Goal: Task Accomplishment & Management: Complete application form

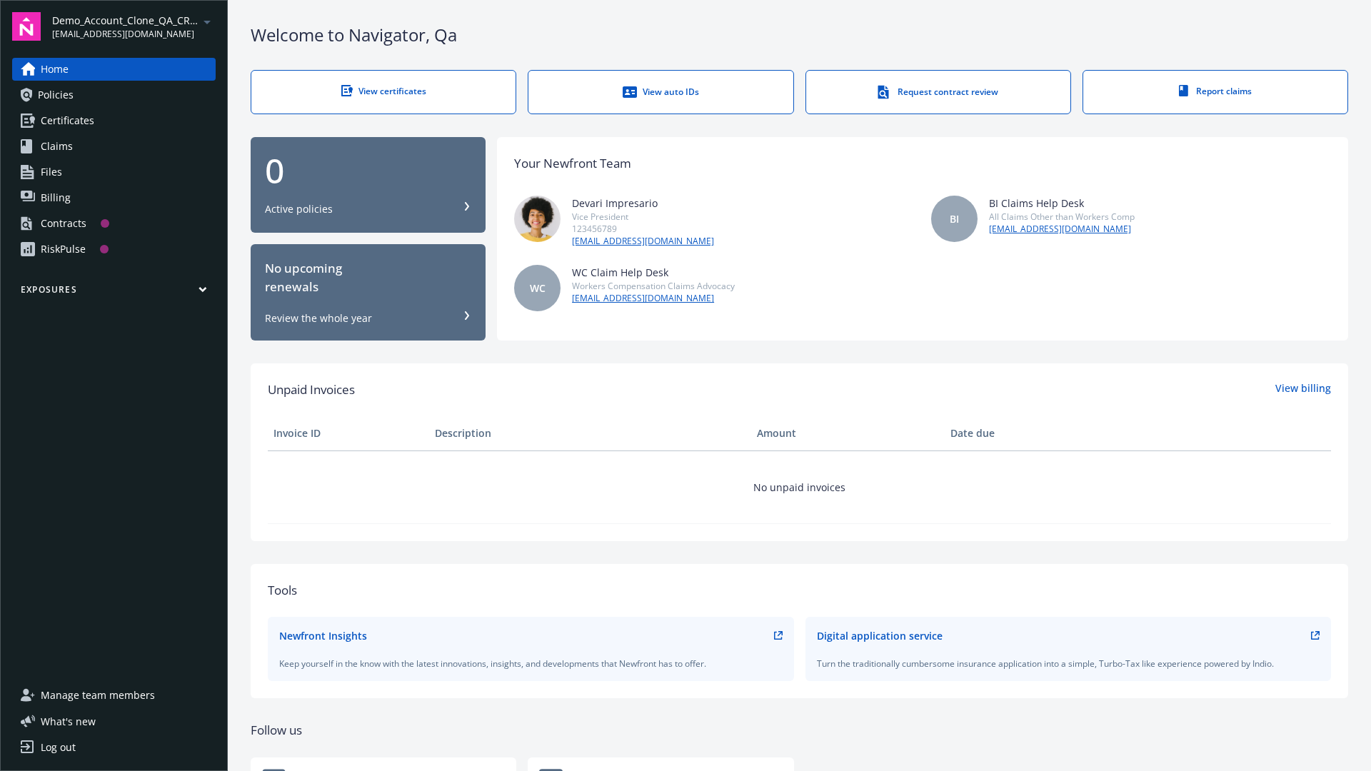
click at [134, 26] on span "Demo_Account_Clone_QA_CR_Tests_Prospect" at bounding box center [125, 20] width 146 height 15
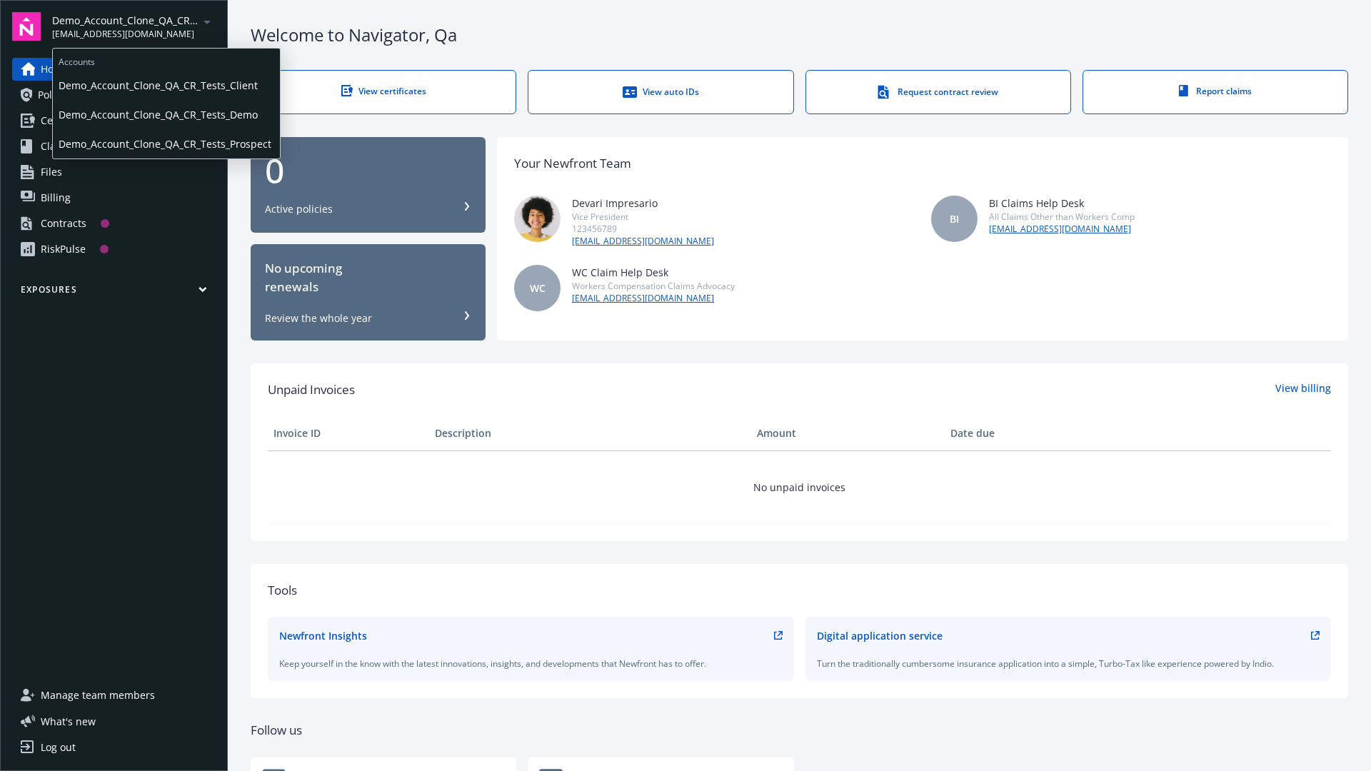
click at [165, 85] on span "Demo_Account_Clone_QA_CR_Tests_Client" at bounding box center [167, 85] width 216 height 29
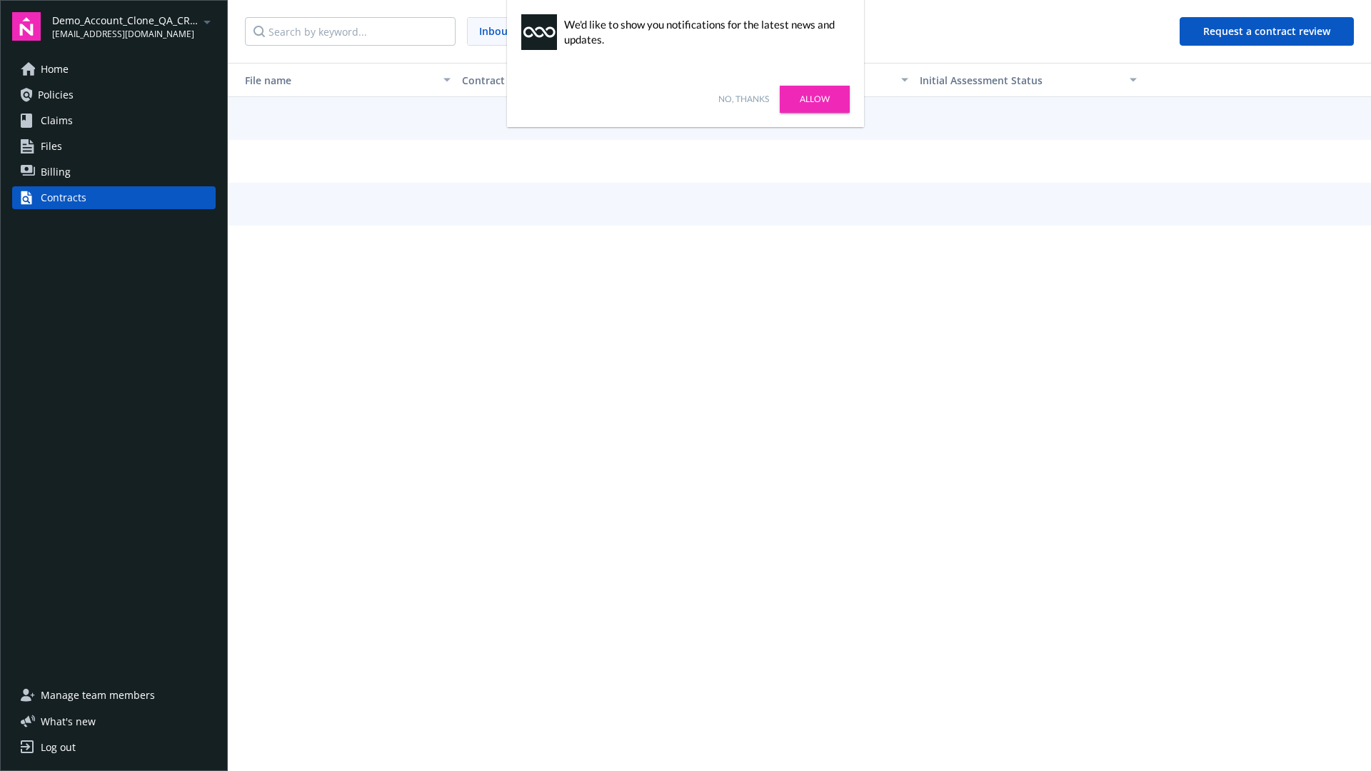
click at [744, 99] on link "No, thanks" at bounding box center [744, 99] width 51 height 13
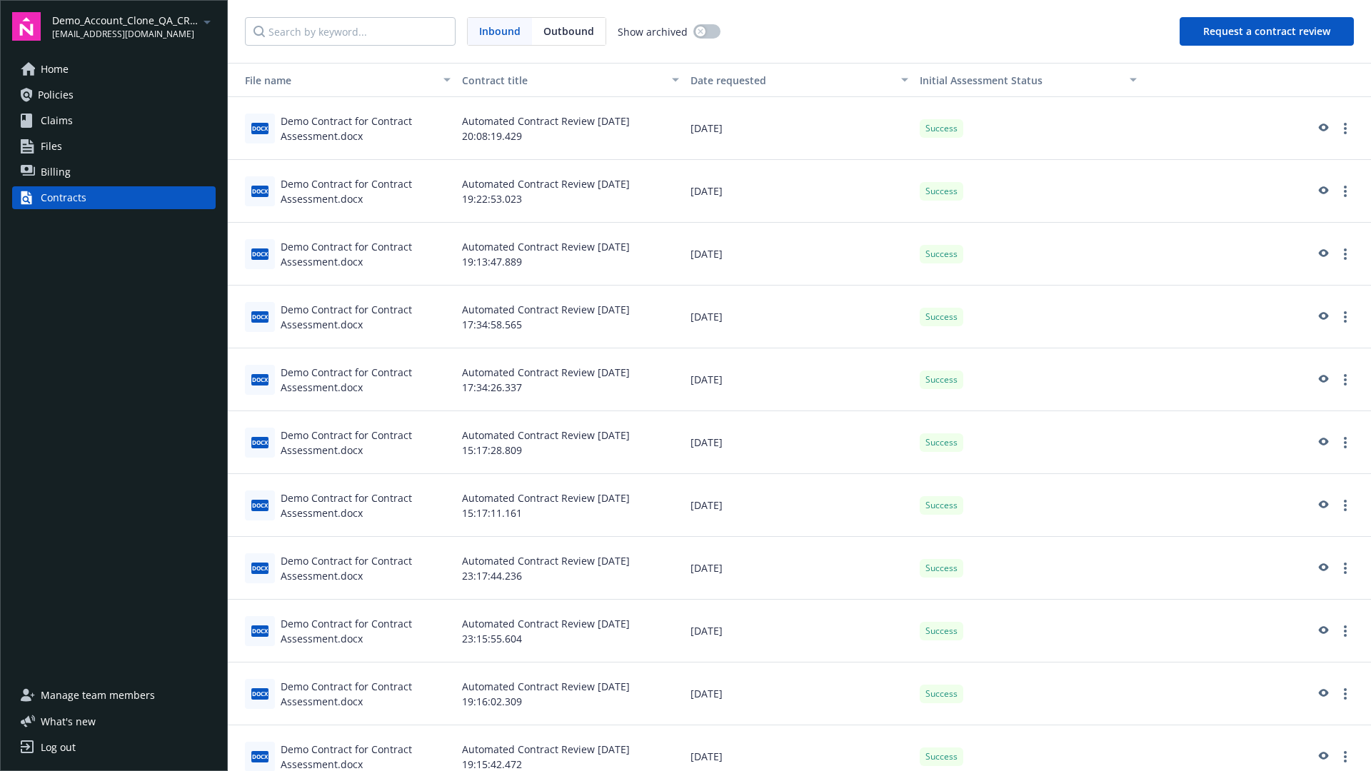
click at [1268, 31] on button "Request a contract review" at bounding box center [1267, 31] width 174 height 29
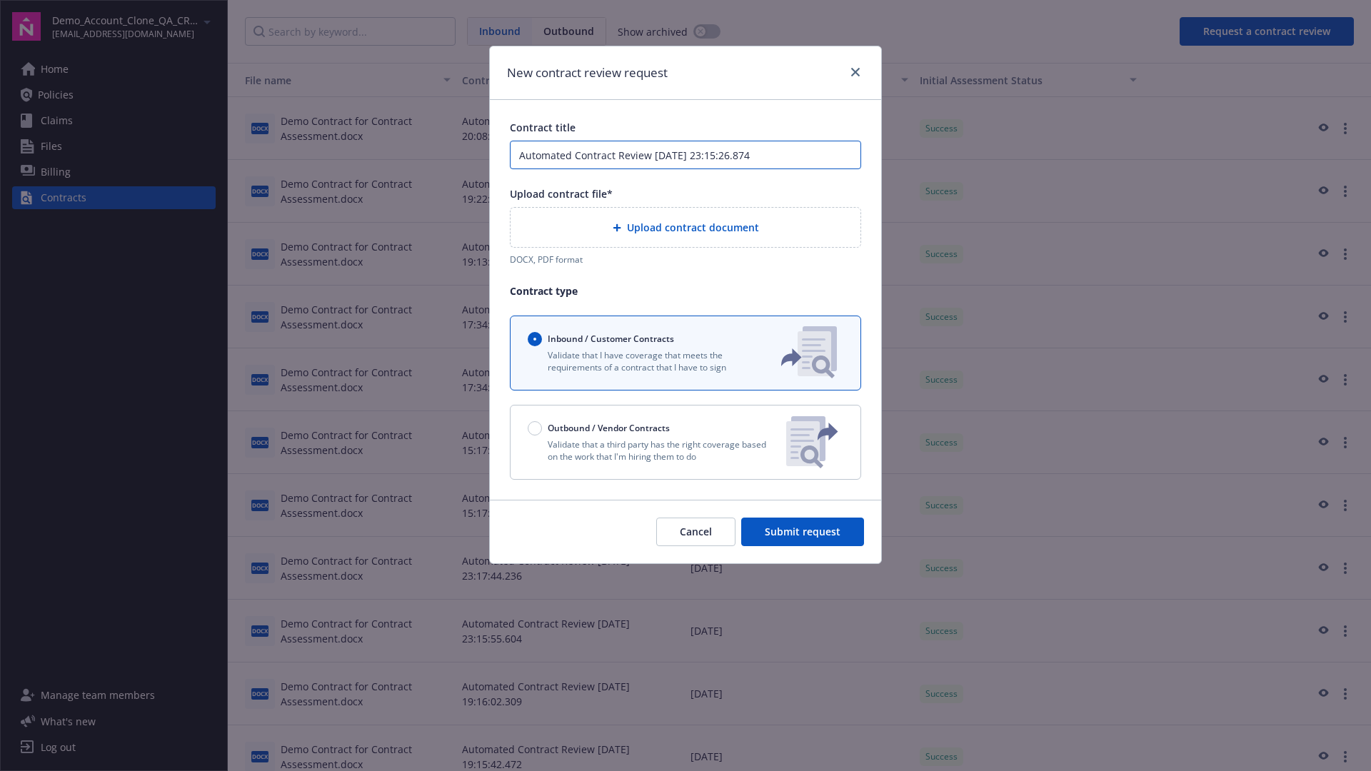
type input "Automated Contract Review [DATE] 23:15:26.874"
click at [686, 442] on p "Validate that a third party has the right coverage based on the work that I'm h…" at bounding box center [651, 451] width 247 height 24
radio input "false"
radio input "true"
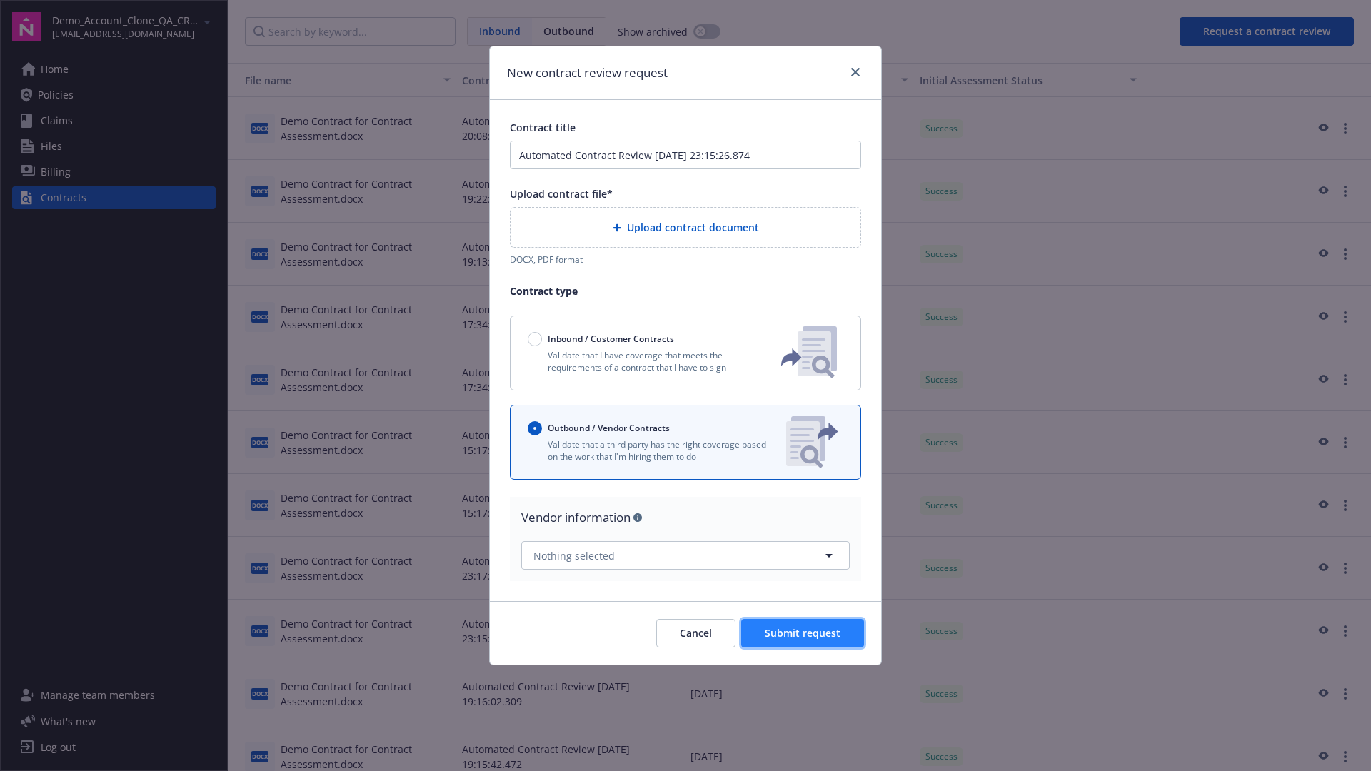
click at [804, 627] on span "Submit request" at bounding box center [803, 633] width 76 height 14
